Goal: Navigation & Orientation: Find specific page/section

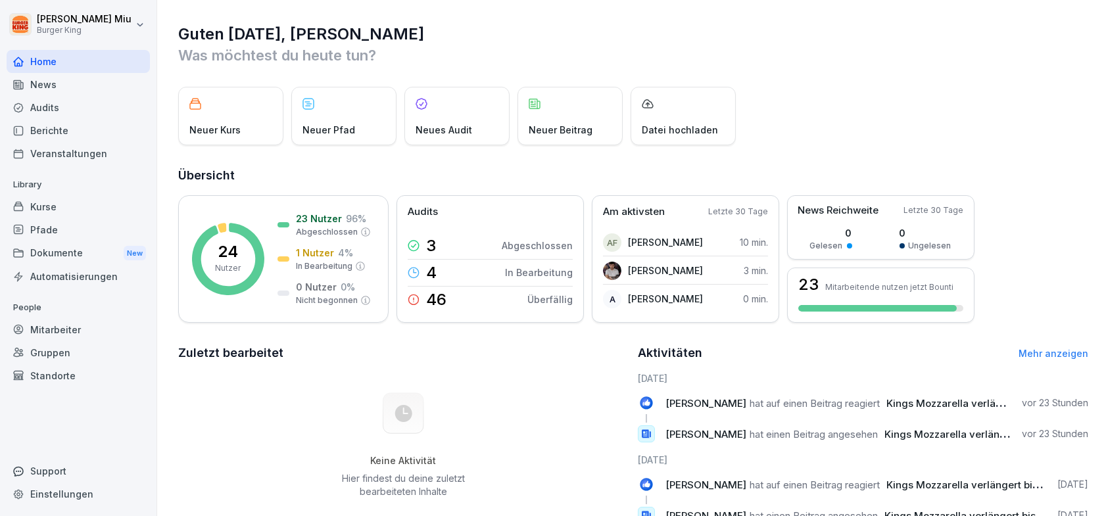
click at [85, 84] on div "News" at bounding box center [78, 84] width 143 height 23
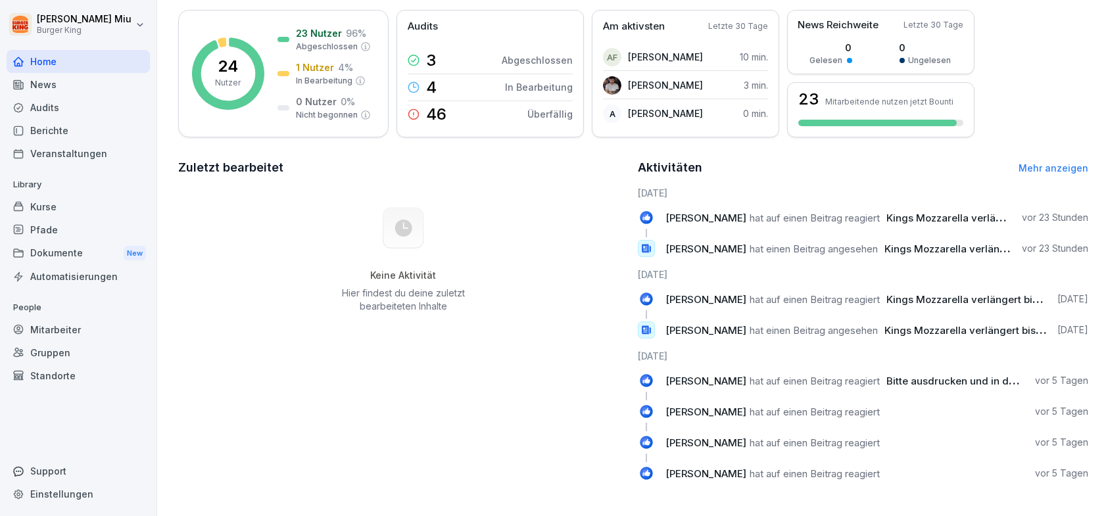
scroll to position [63, 0]
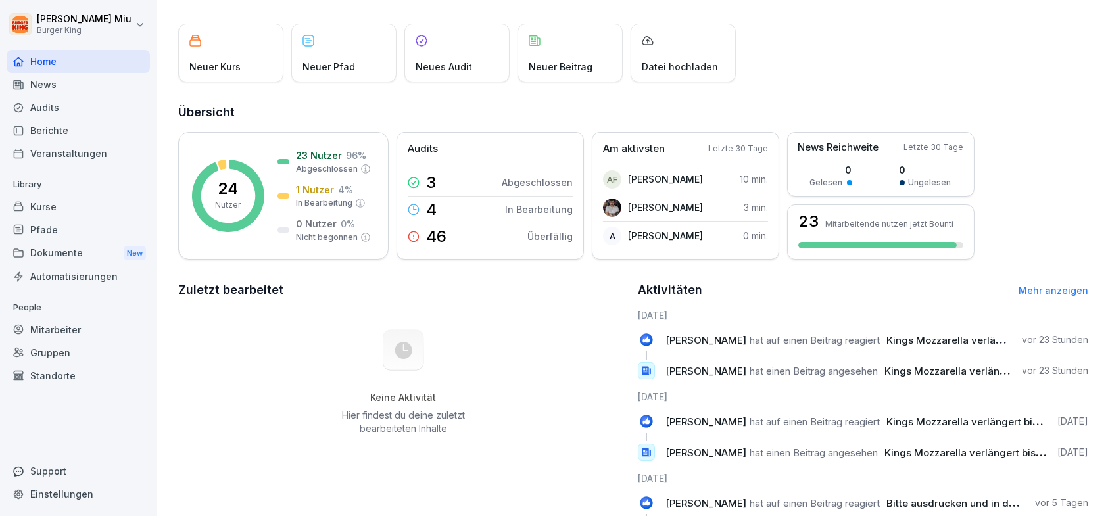
click at [71, 246] on div "Dokumente New" at bounding box center [78, 253] width 143 height 24
